Goal: Information Seeking & Learning: Learn about a topic

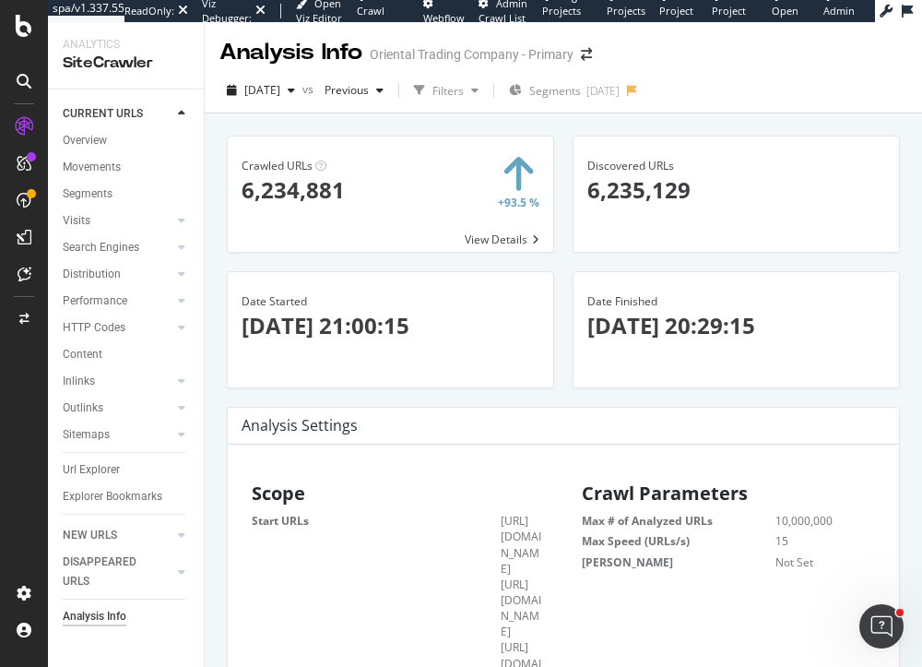
scroll to position [5705, 0]
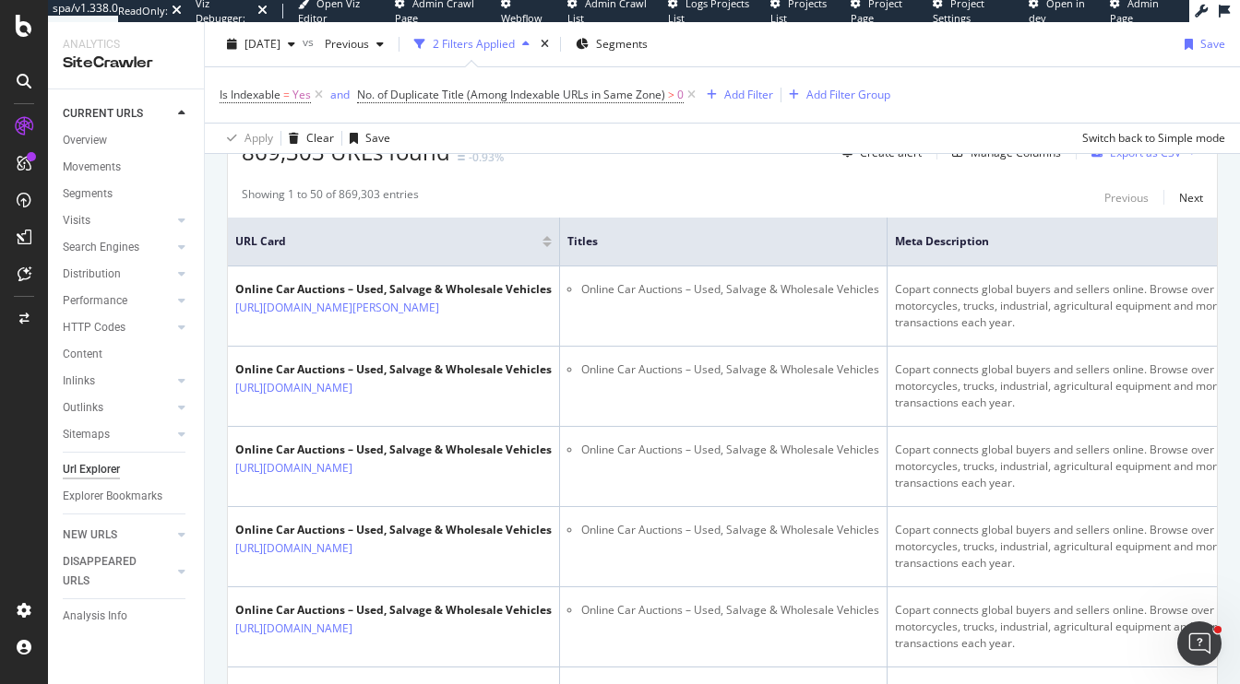
scroll to position [488, 0]
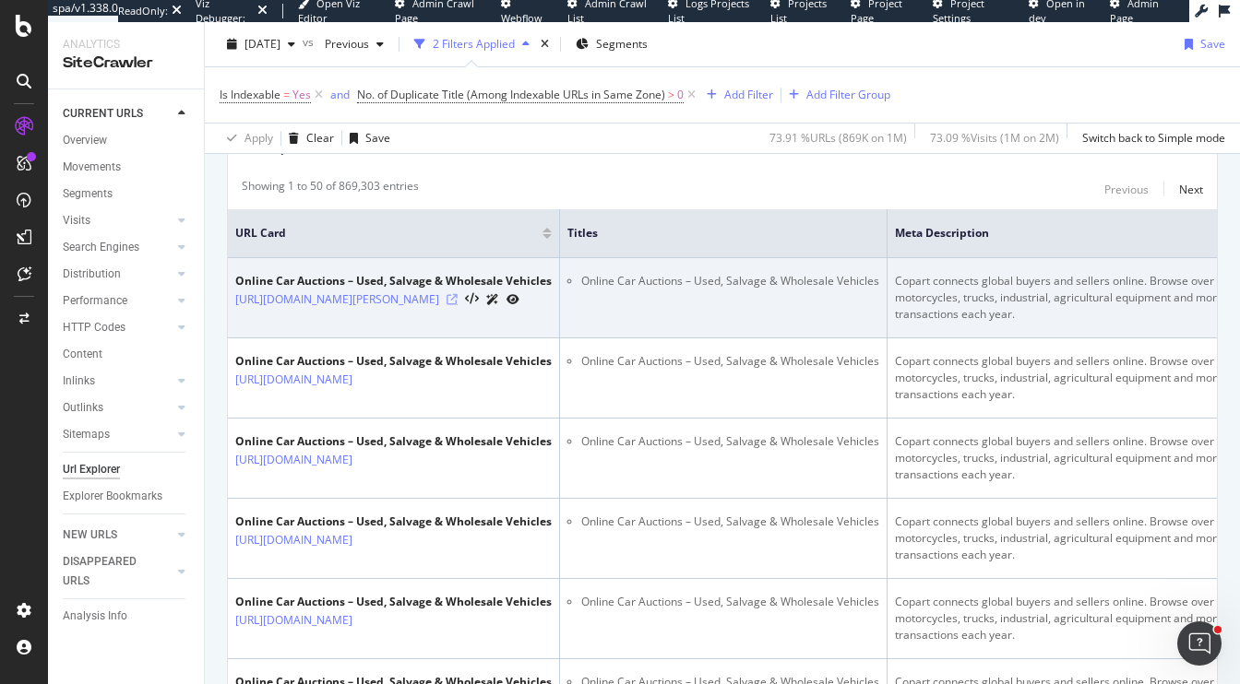
click at [458, 305] on icon at bounding box center [451, 299] width 11 height 11
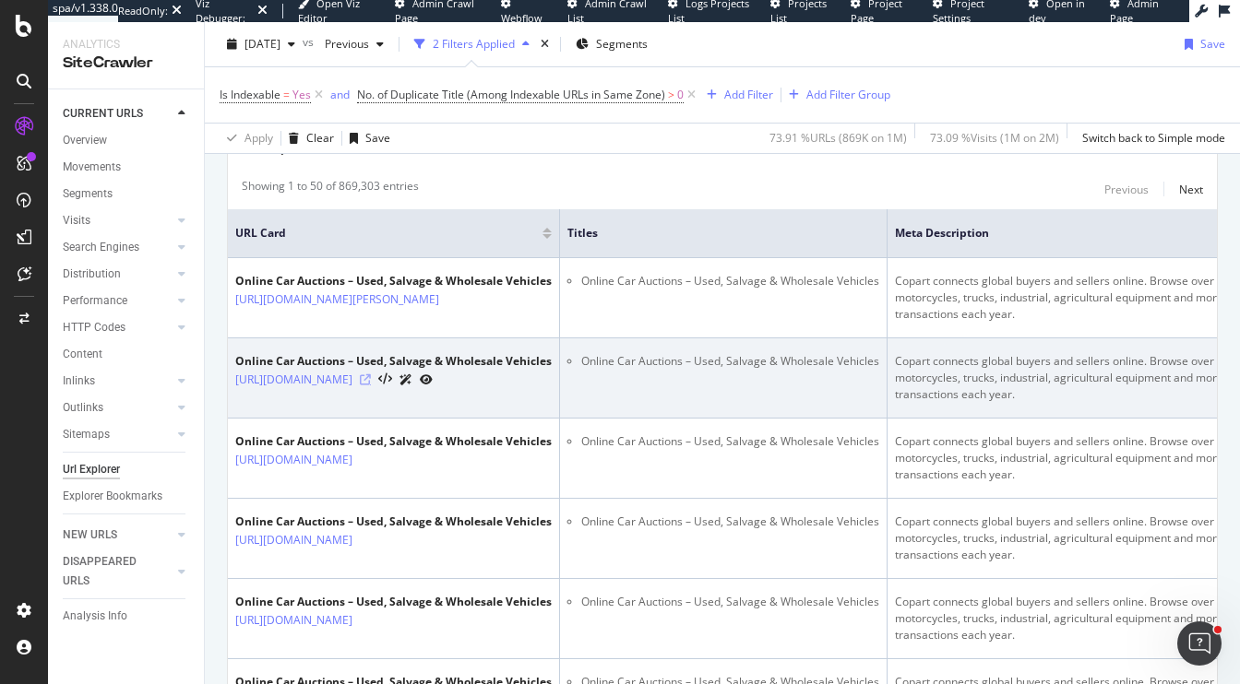
click at [371, 386] on icon at bounding box center [365, 380] width 11 height 11
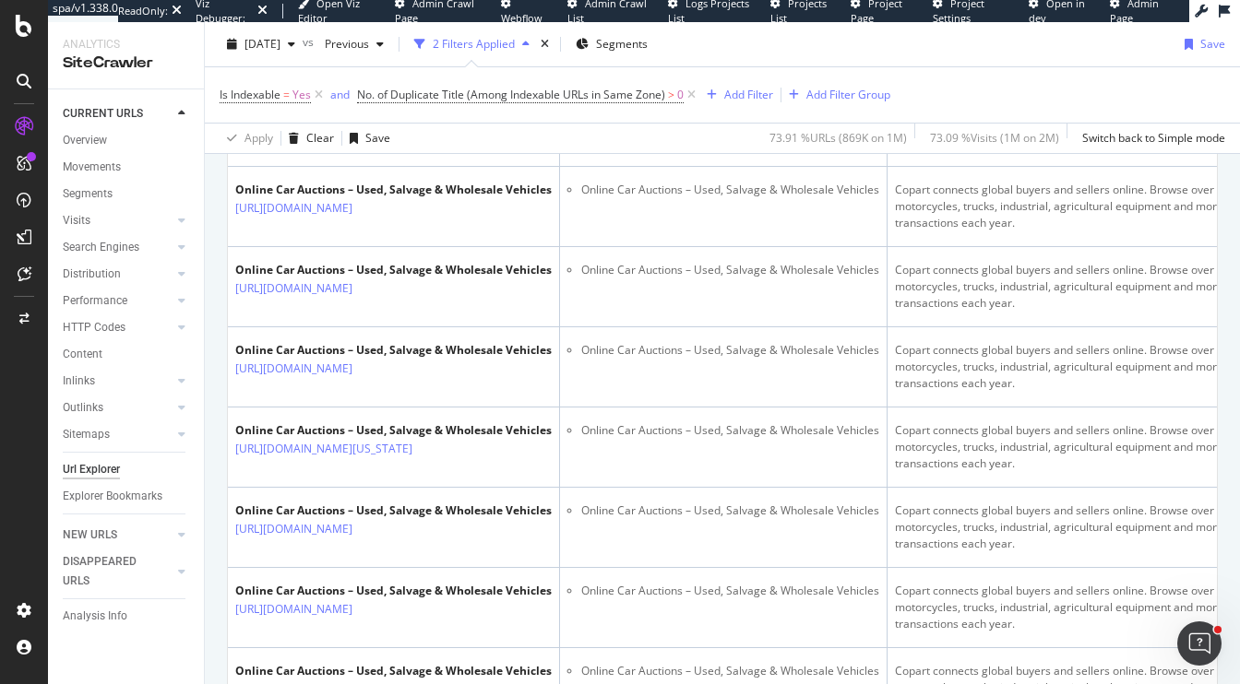
scroll to position [1549, 0]
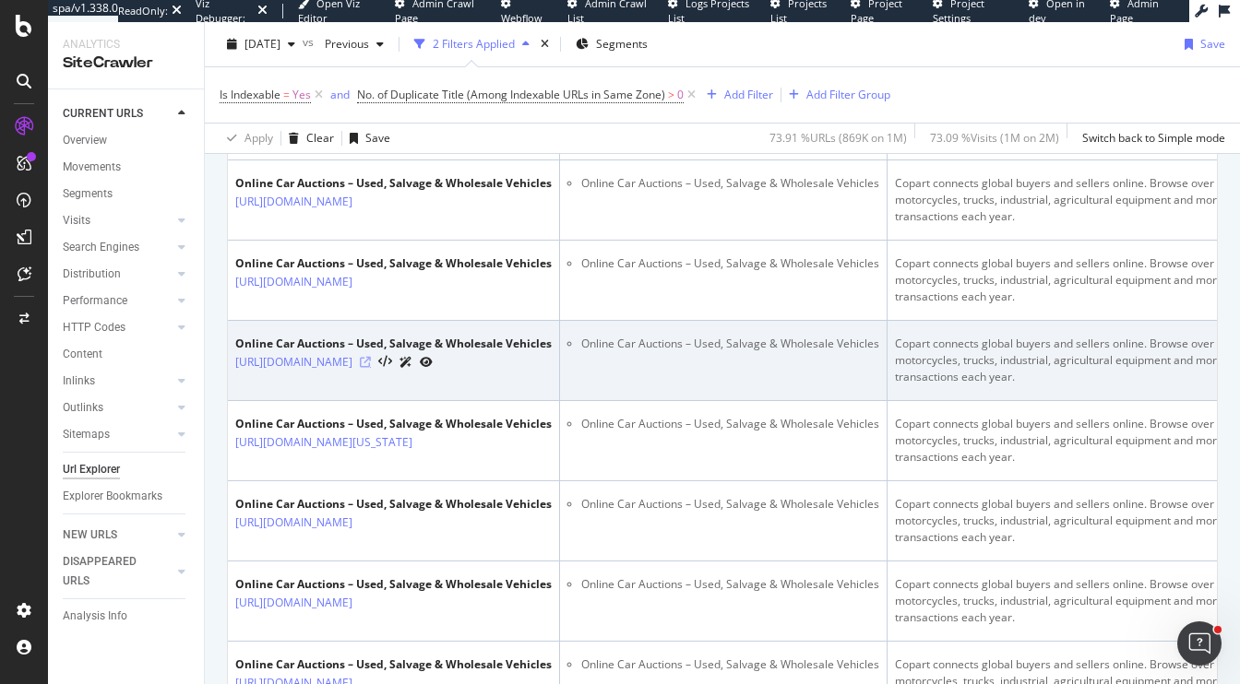
click at [371, 368] on icon at bounding box center [365, 362] width 11 height 11
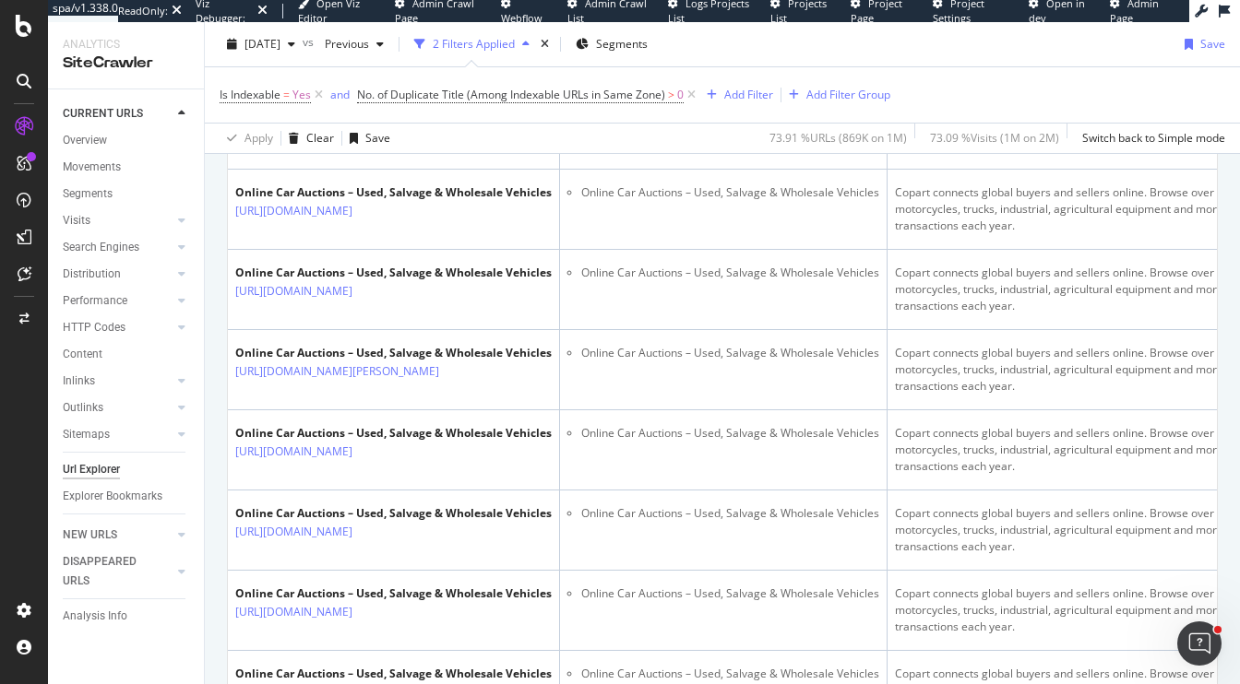
scroll to position [2950, 0]
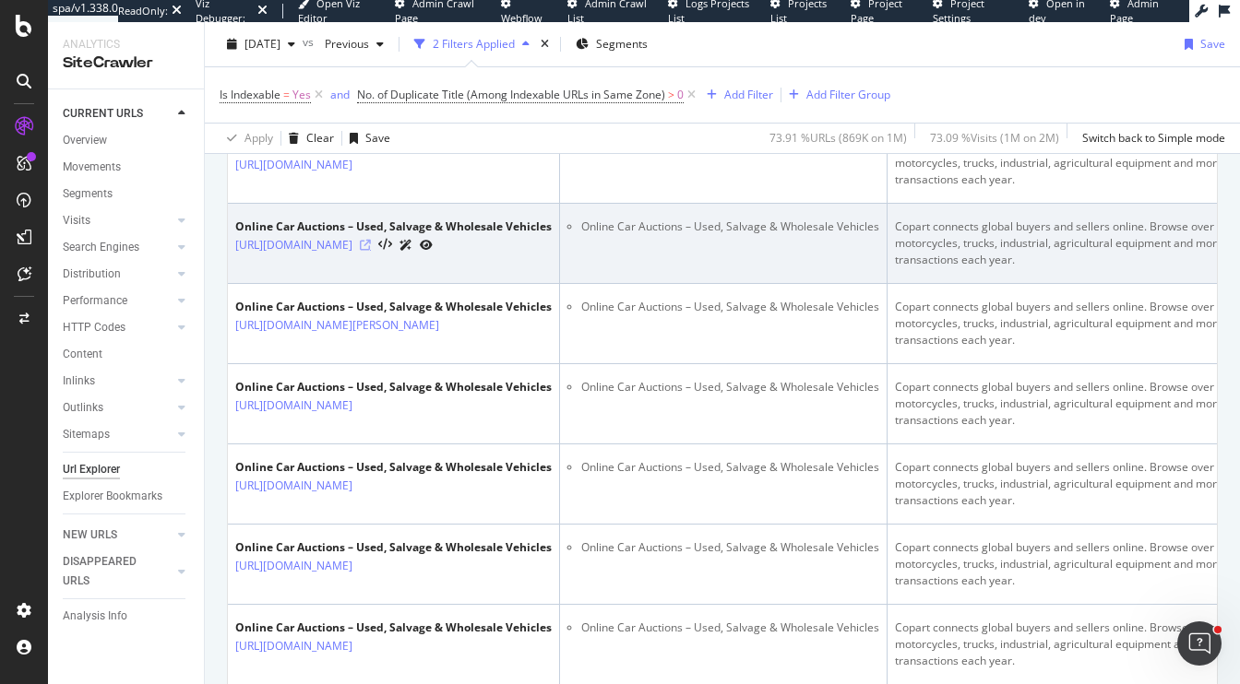
click at [371, 251] on icon at bounding box center [365, 245] width 11 height 11
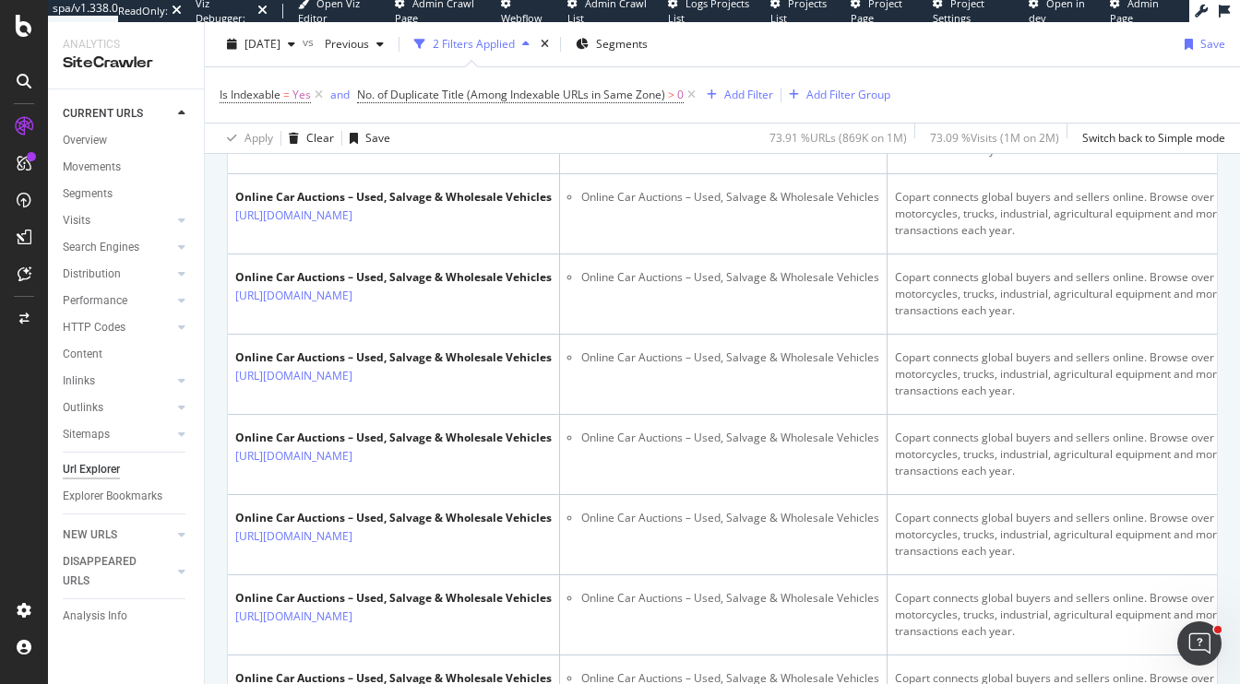
scroll to position [4325, 0]
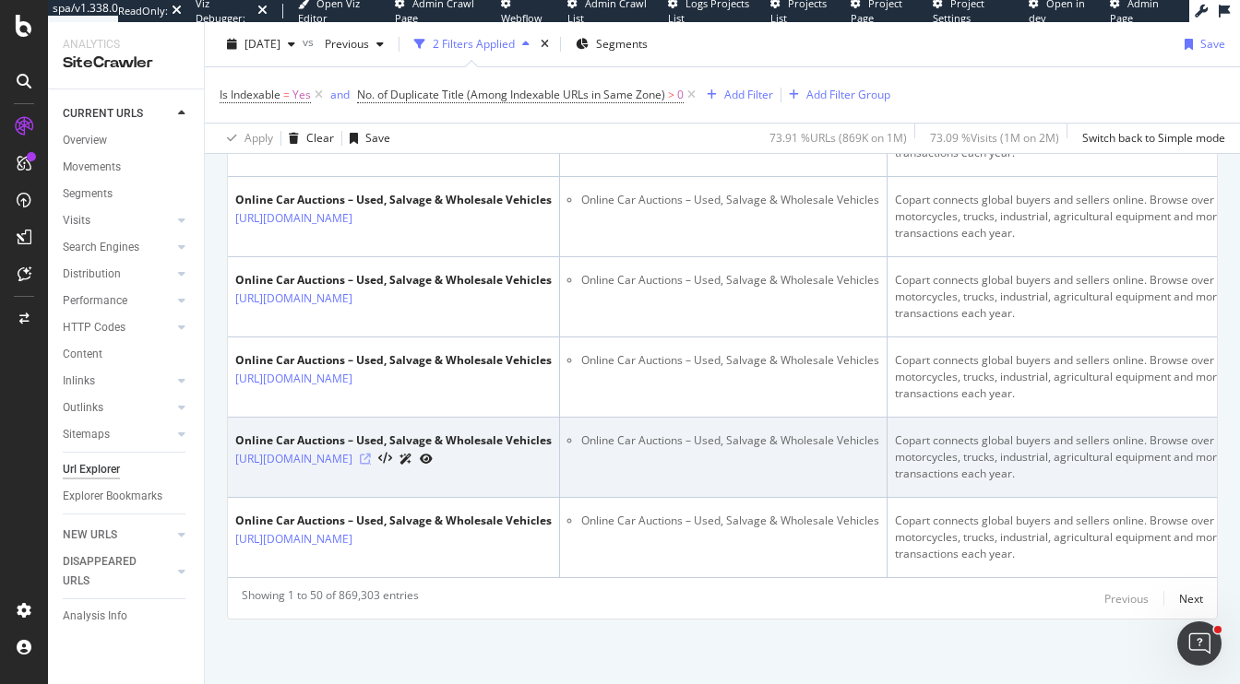
click at [371, 462] on icon at bounding box center [365, 459] width 11 height 11
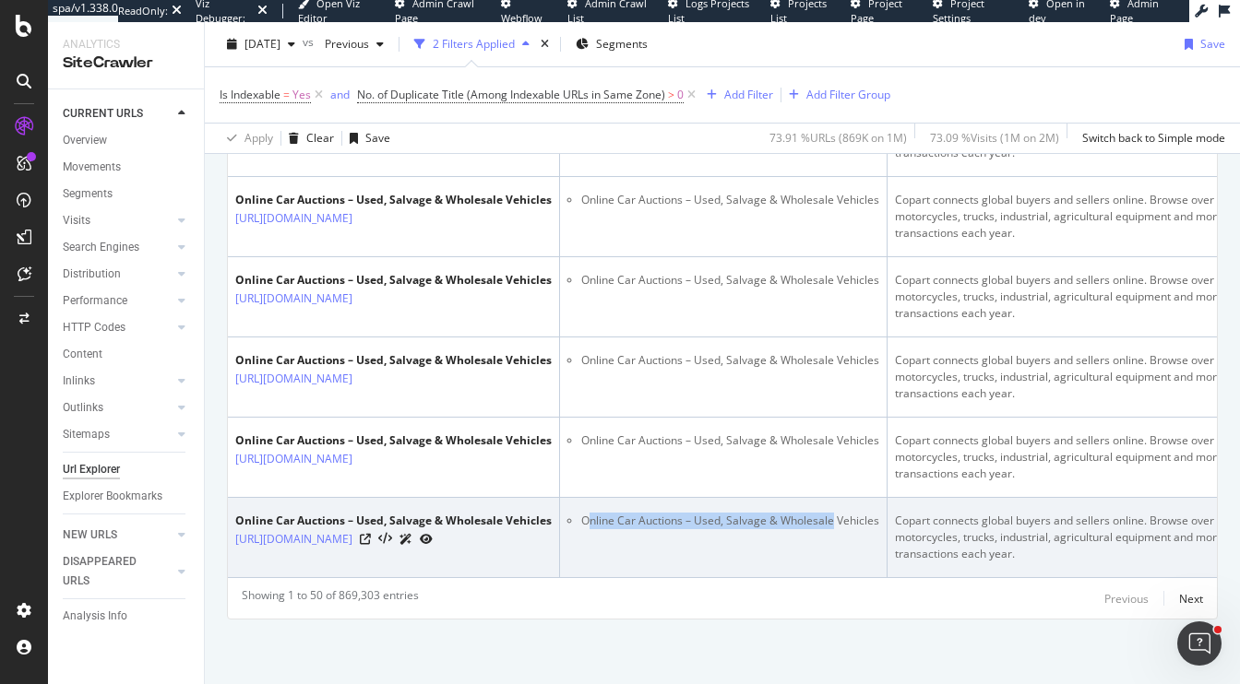
drag, startPoint x: 717, startPoint y: 518, endPoint x: 959, endPoint y: 518, distance: 242.6
click at [879, 518] on li "Online Car Auctions – Used, Salvage & Wholesale Vehicles" at bounding box center [730, 521] width 298 height 17
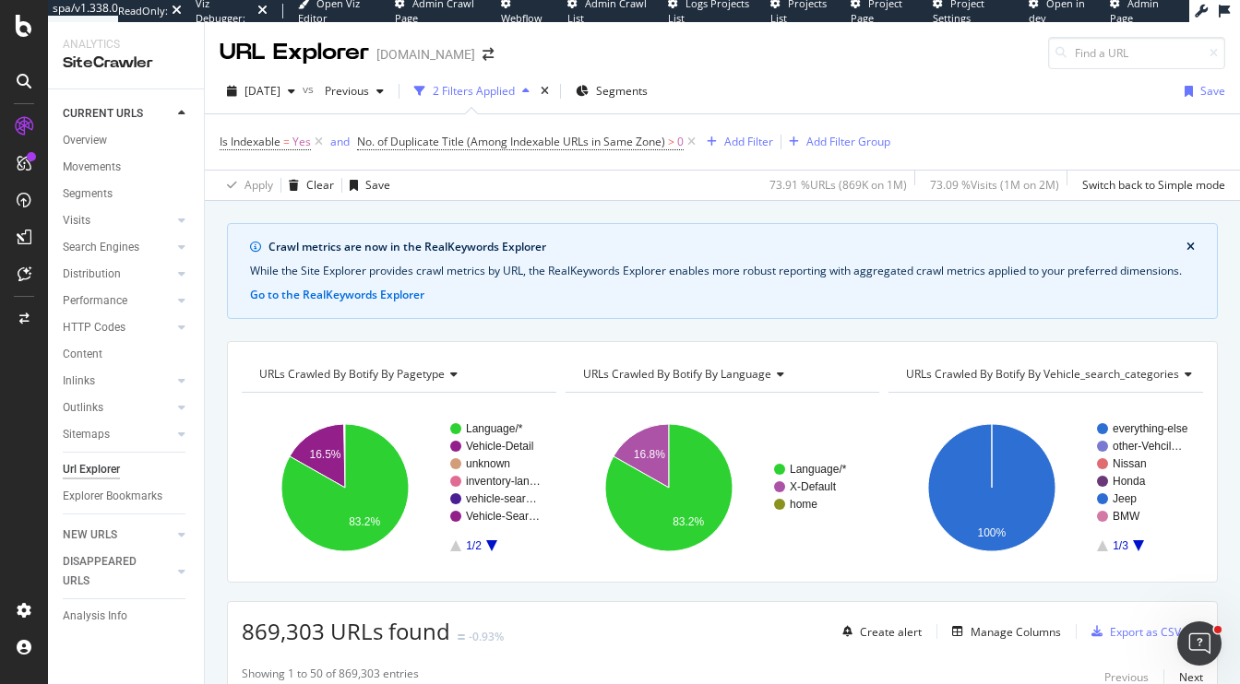
scroll to position [4325, 0]
